Goal: Understand process/instructions

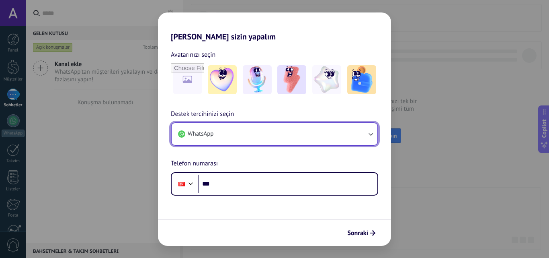
click at [373, 134] on icon "button" at bounding box center [371, 134] width 8 height 8
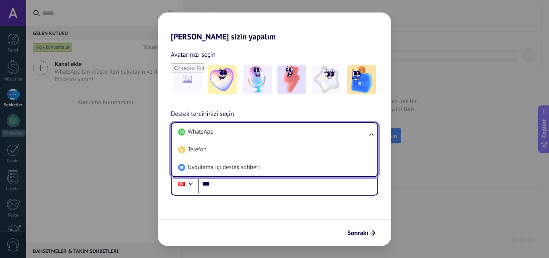
click at [373, 134] on ul "WhatsApp Telefon Uygulama içi destek sohbeti" at bounding box center [274, 149] width 207 height 55
click at [357, 233] on span "Sonraki" at bounding box center [357, 233] width 21 height 6
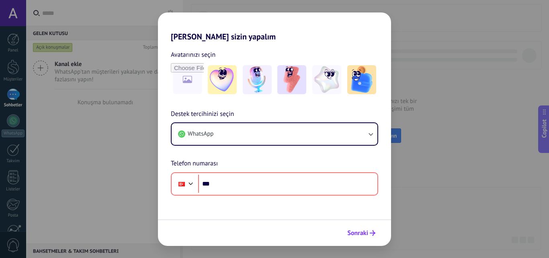
click at [358, 231] on span "Sonraki" at bounding box center [357, 233] width 21 height 6
